Goal: Information Seeking & Learning: Learn about a topic

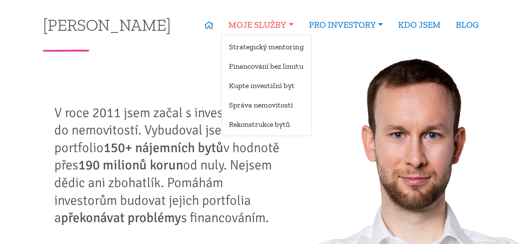
click at [260, 26] on link "MOJE SLUŽBY" at bounding box center [261, 24] width 80 height 19
click at [358, 24] on link "PRO INVESTORY" at bounding box center [345, 24] width 89 height 19
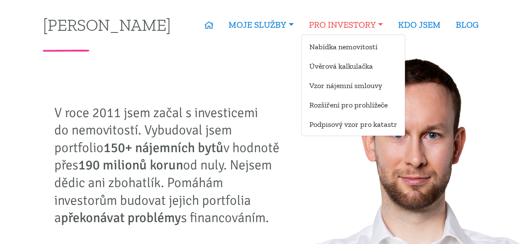
click at [343, 44] on link "Nabídka nemovitostí" at bounding box center [353, 47] width 103 height 16
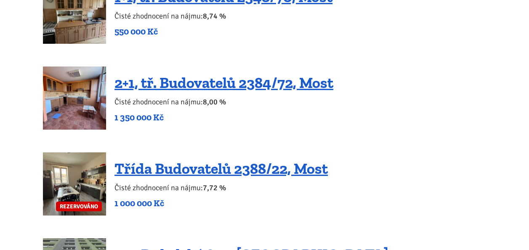
scroll to position [1545, 0]
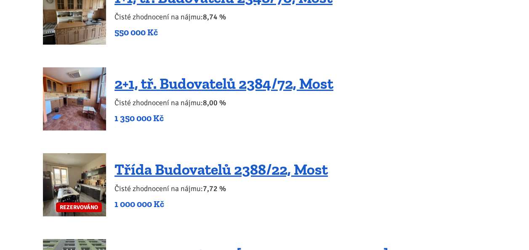
click at [178, 74] on link "2+1, tř. Budovatelů 2384/72, Most" at bounding box center [223, 83] width 219 height 18
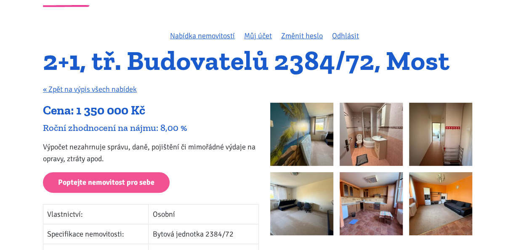
scroll to position [42, 0]
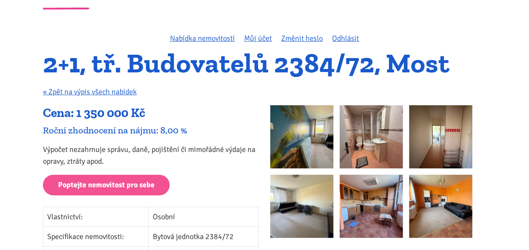
click at [304, 135] on img at bounding box center [301, 136] width 63 height 63
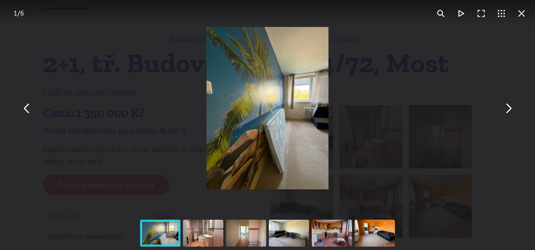
click at [518, 107] on button "You can close this modal content with the ESC key" at bounding box center [508, 108] width 20 height 20
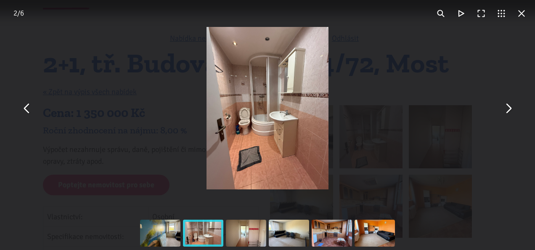
click at [509, 109] on button "You can close this modal content with the ESC key" at bounding box center [508, 108] width 20 height 20
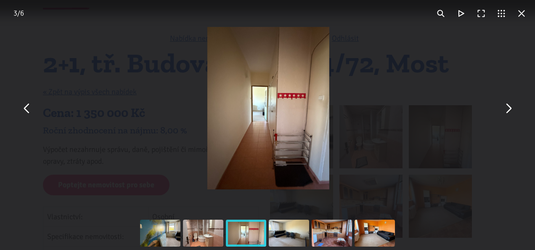
click at [514, 105] on button "You can close this modal content with the ESC key" at bounding box center [508, 108] width 20 height 20
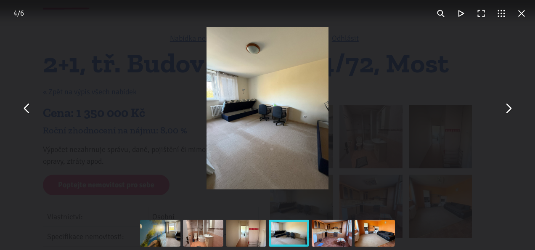
click at [506, 109] on button "You can close this modal content with the ESC key" at bounding box center [508, 108] width 20 height 20
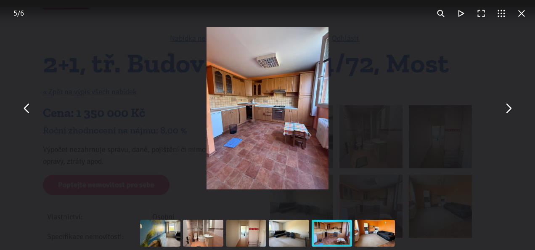
click at [514, 113] on button "You can close this modal content with the ESC key" at bounding box center [508, 108] width 20 height 20
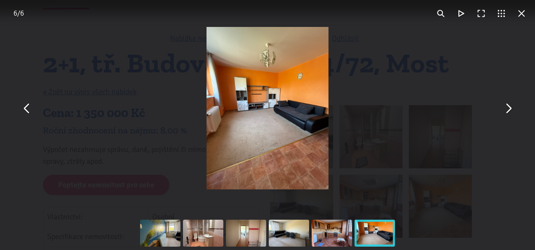
click at [508, 110] on button "You can close this modal content with the ESC key" at bounding box center [508, 108] width 20 height 20
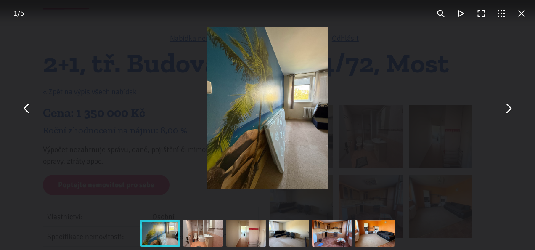
click at [504, 111] on button "You can close this modal content with the ESC key" at bounding box center [508, 108] width 20 height 20
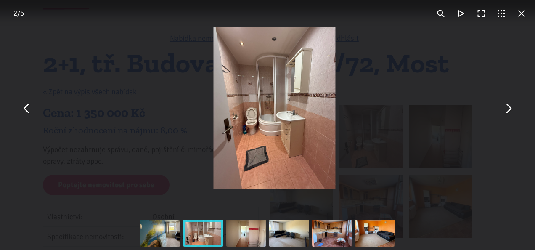
click at [511, 113] on button "You can close this modal content with the ESC key" at bounding box center [508, 108] width 20 height 20
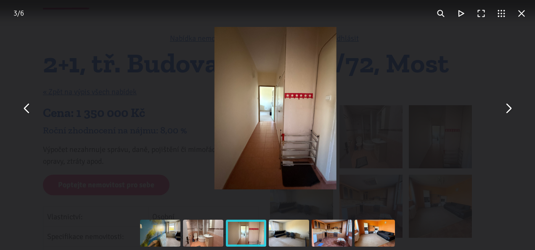
click at [524, 10] on button "You can close this modal content with the ESC key" at bounding box center [522, 13] width 20 height 20
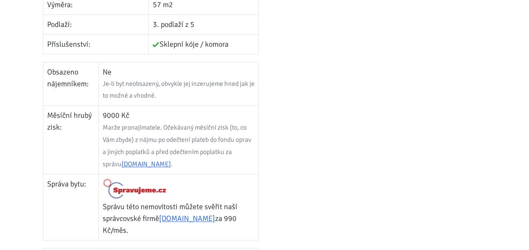
scroll to position [360, 0]
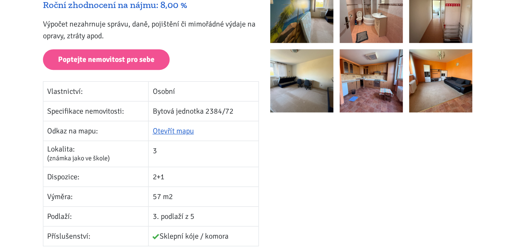
scroll to position [167, 0]
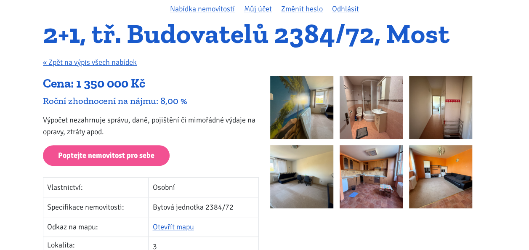
scroll to position [73, 0]
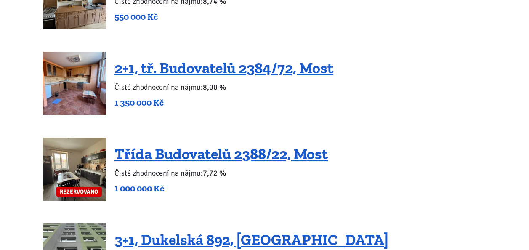
scroll to position [1568, 0]
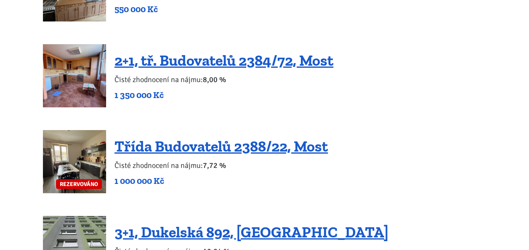
click at [73, 151] on img at bounding box center [74, 161] width 63 height 63
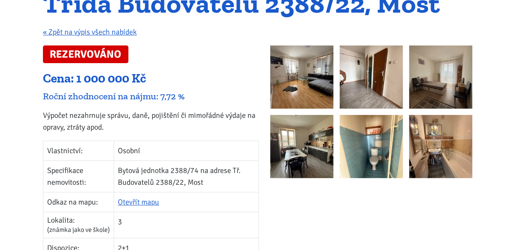
scroll to position [100, 0]
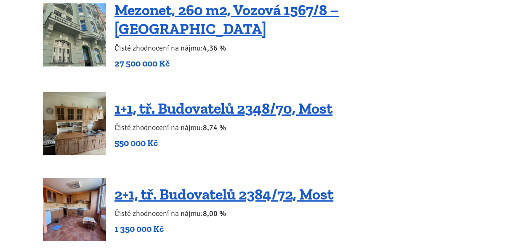
scroll to position [1434, 0]
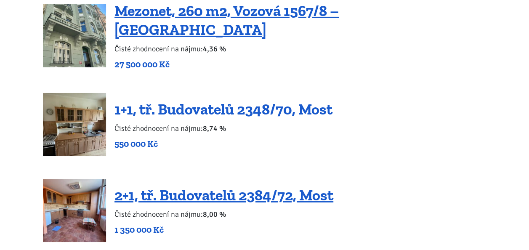
click at [154, 100] on link "1+1, tř. Budovatelů 2348/70, Most" at bounding box center [223, 109] width 218 height 18
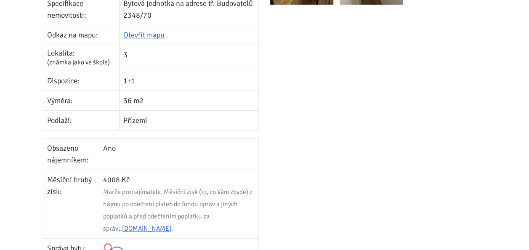
scroll to position [282, 0]
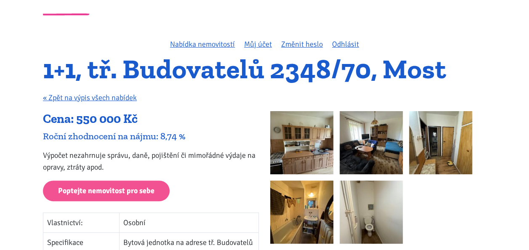
scroll to position [0, 0]
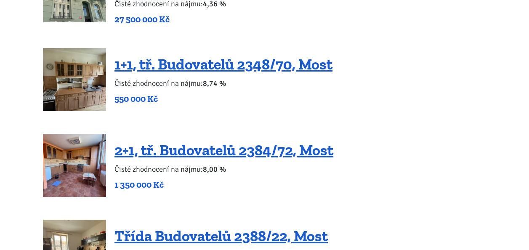
scroll to position [1471, 0]
